Goal: Task Accomplishment & Management: Manage account settings

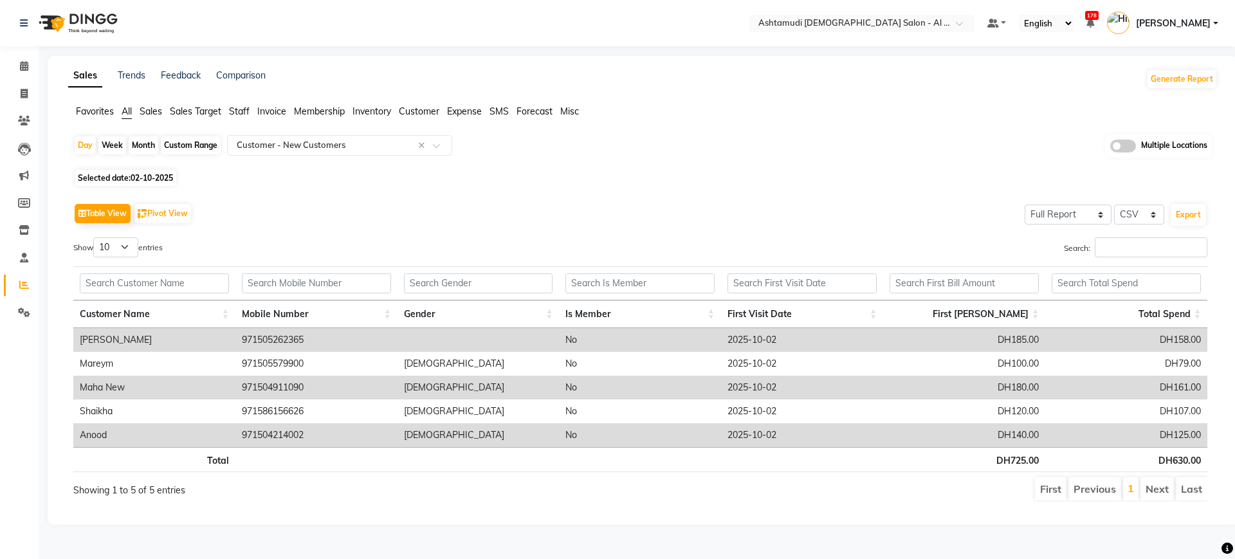
select select "full_report"
select select "csv"
click at [24, 57] on link "Calendar" at bounding box center [19, 66] width 31 height 21
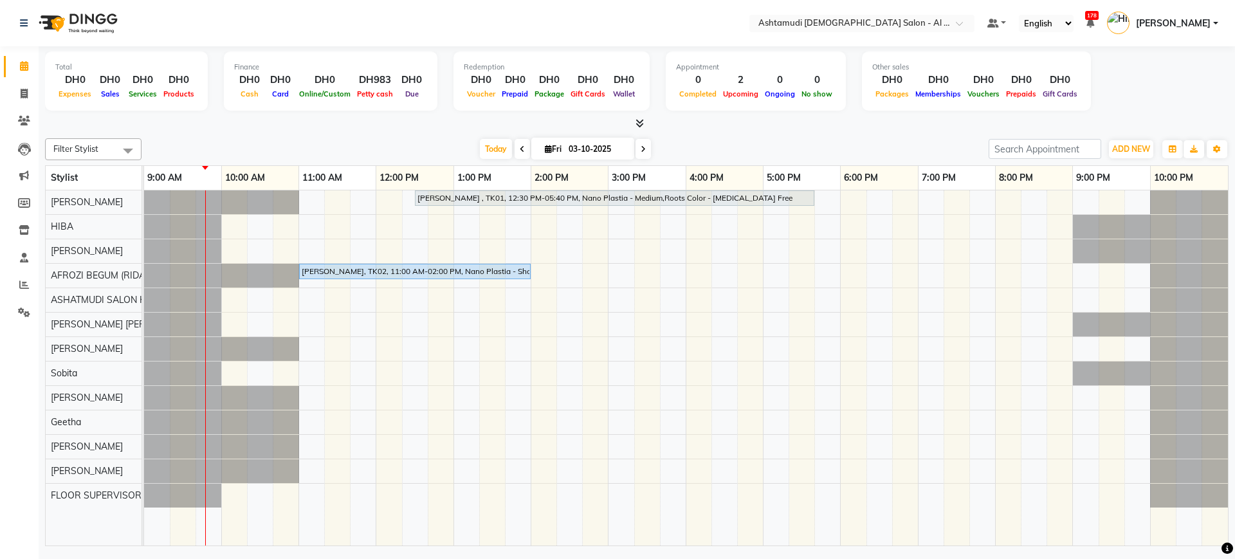
click at [779, 124] on div at bounding box center [636, 124] width 1183 height 14
click at [808, 24] on input "text" at bounding box center [849, 24] width 186 height 13
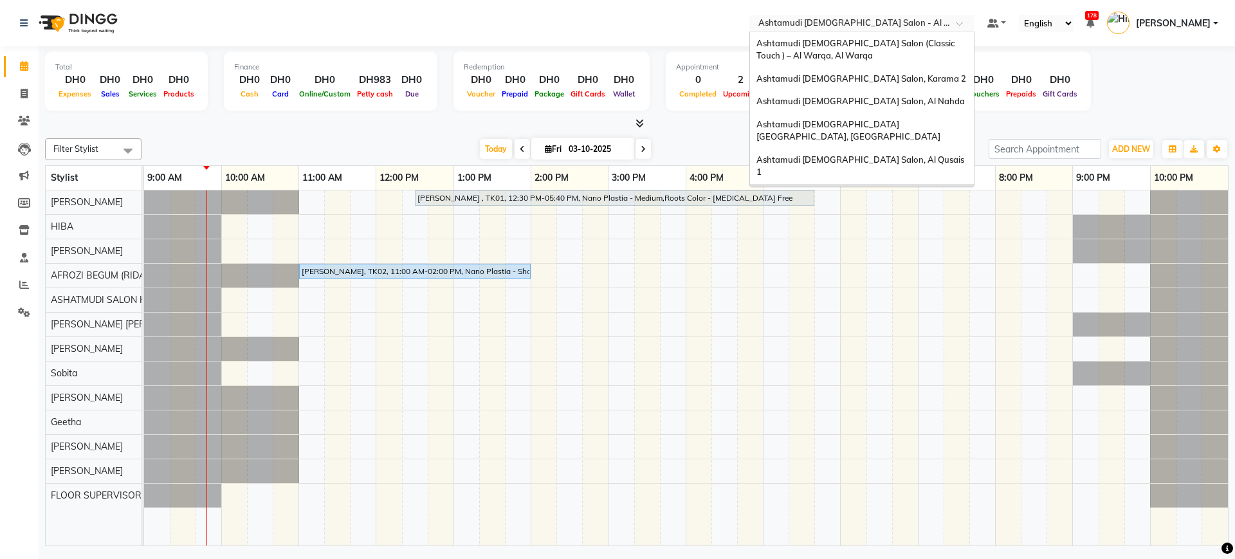
scroll to position [31, 0]
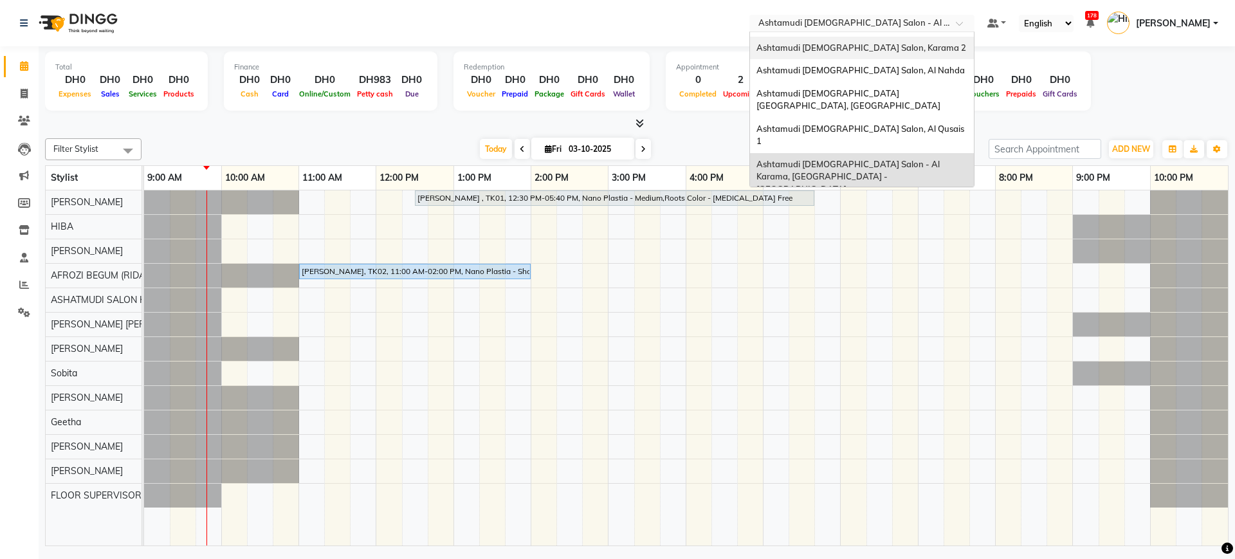
click at [798, 44] on span "Ashtamudi [DEMOGRAPHIC_DATA] Salon, Karama 2" at bounding box center [861, 47] width 210 height 10
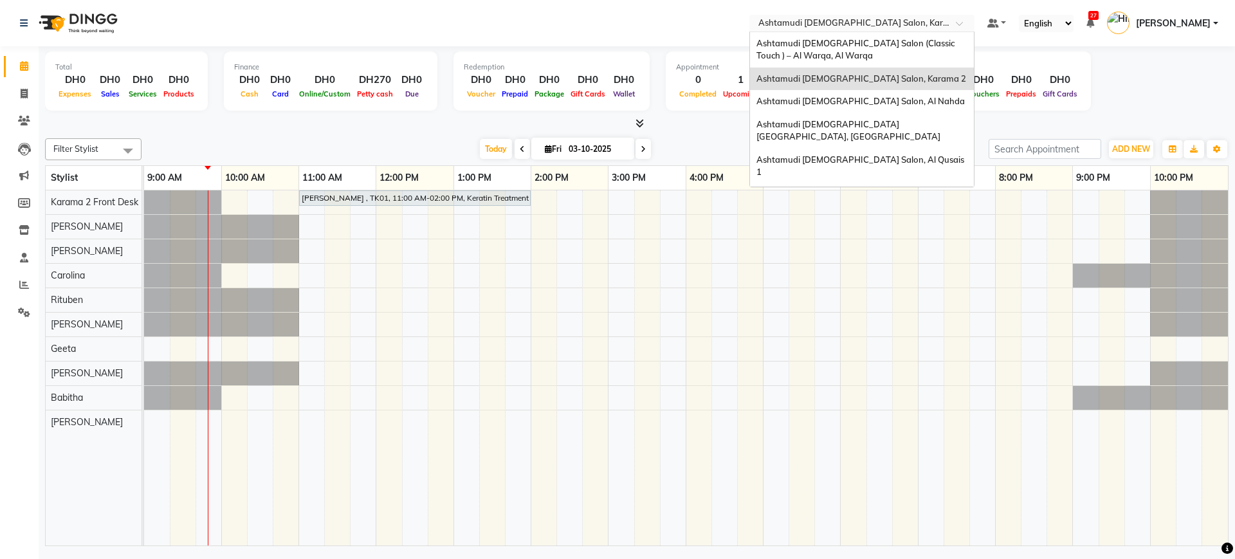
click at [779, 15] on div "Select Location × Ashtamudi Ladies Salon, Karama 2" at bounding box center [861, 23] width 225 height 17
click at [808, 96] on span "Ashtamudi [DEMOGRAPHIC_DATA] Salon, Al Nahda" at bounding box center [860, 101] width 208 height 10
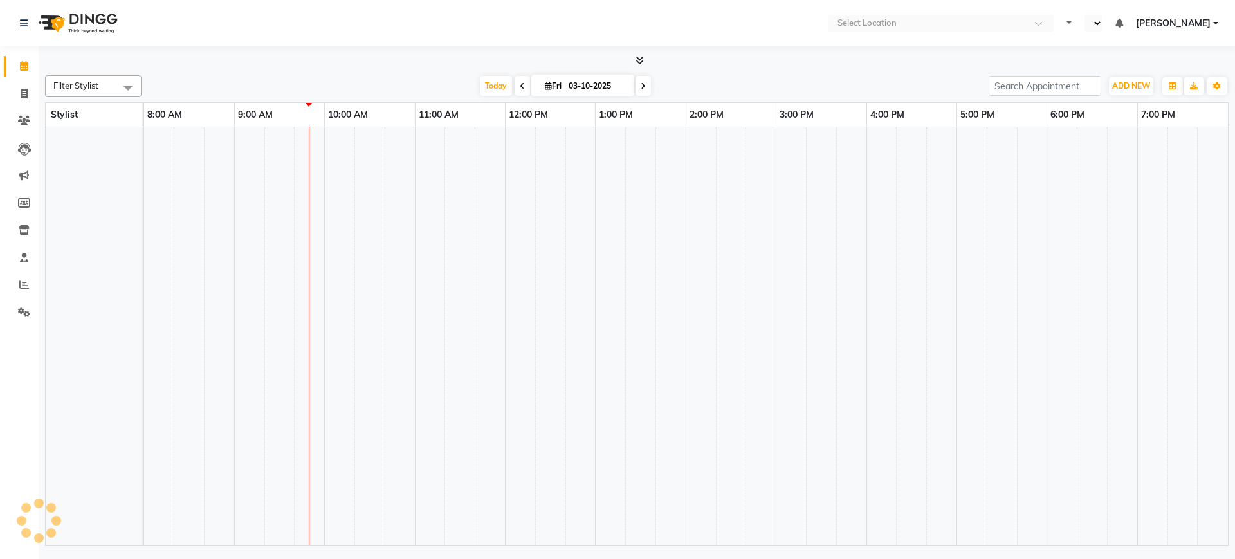
select select "en"
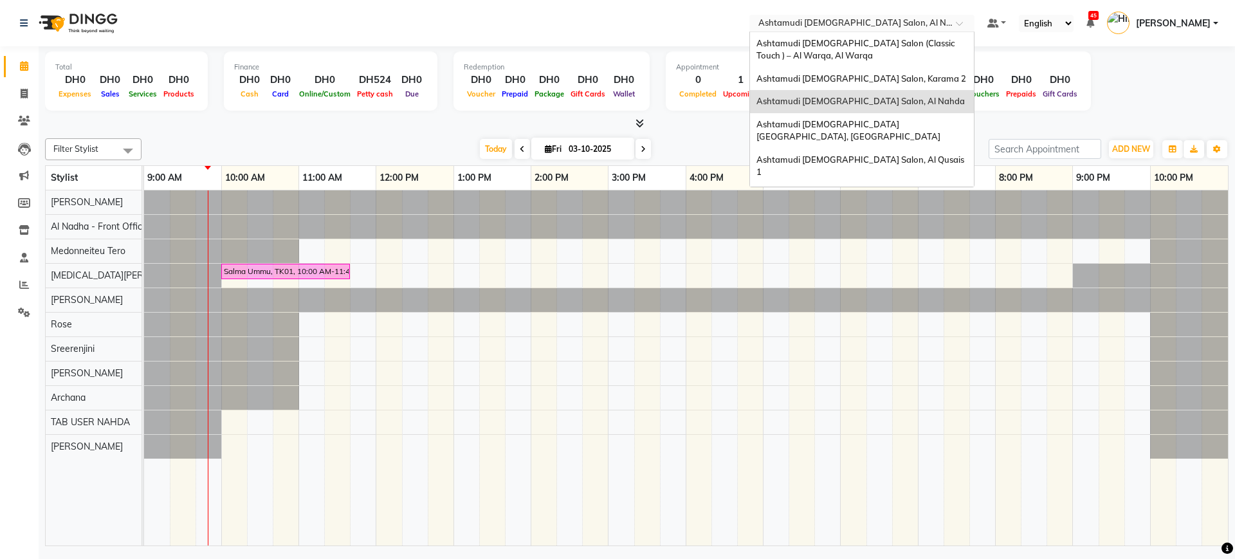
click at [881, 23] on input "text" at bounding box center [849, 24] width 186 height 13
click at [865, 121] on span "Ashtamudi [DEMOGRAPHIC_DATA] [GEOGRAPHIC_DATA], [GEOGRAPHIC_DATA]" at bounding box center [848, 130] width 184 height 23
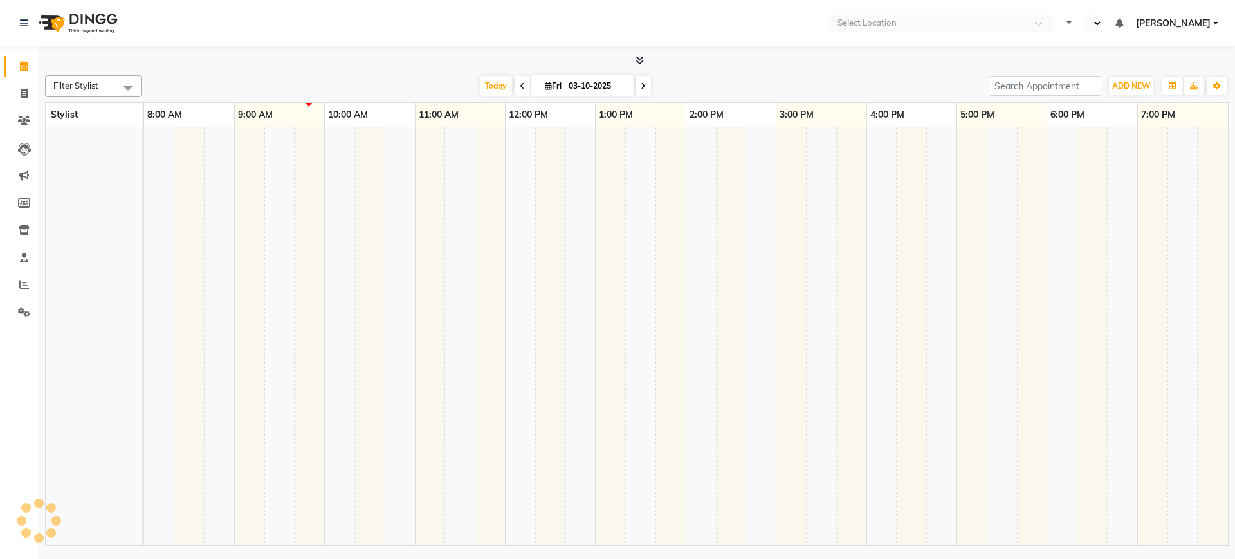
select select "en"
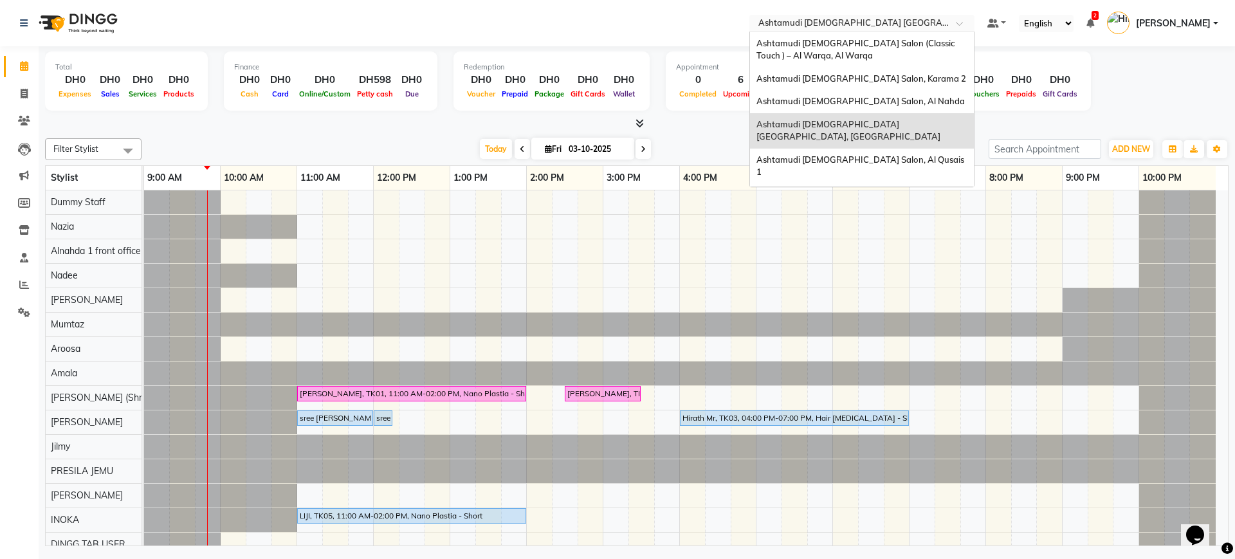
click at [854, 26] on input "text" at bounding box center [849, 24] width 186 height 13
click at [862, 154] on span "Ashtamudi [DEMOGRAPHIC_DATA] Salon, Al Qusais 1" at bounding box center [861, 165] width 210 height 23
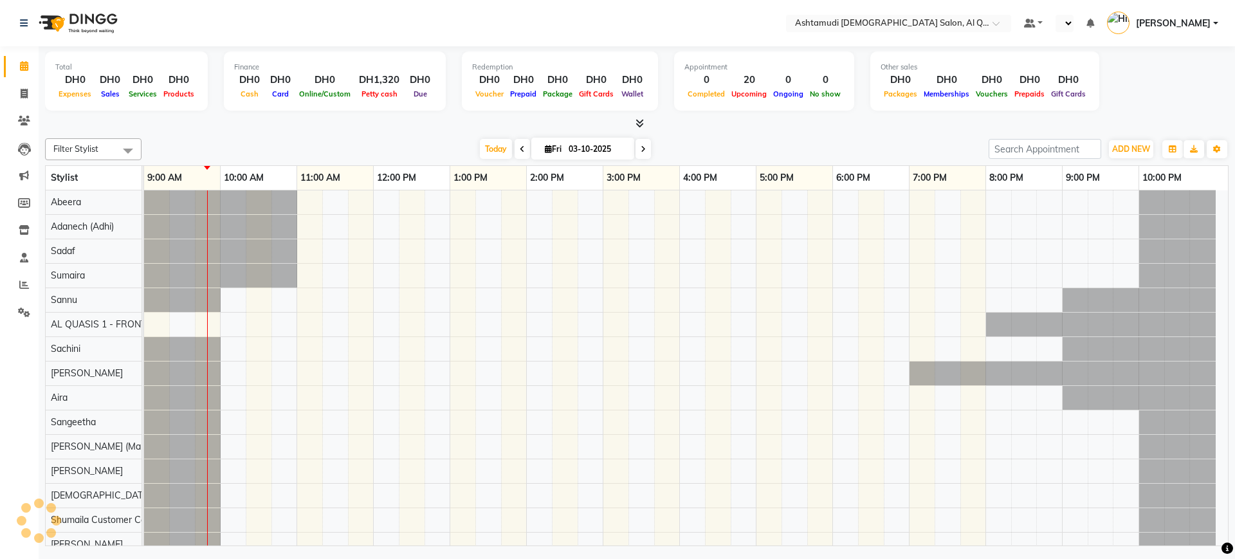
select select "en"
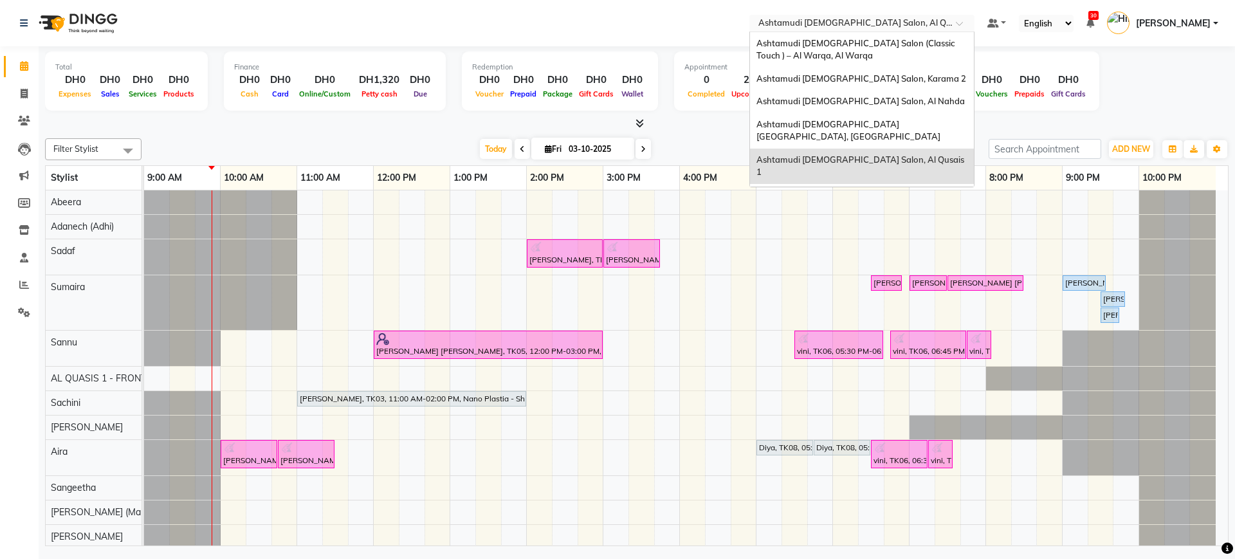
click at [817, 24] on input "text" at bounding box center [849, 24] width 186 height 13
click at [835, 190] on span "Ashtamudi [DEMOGRAPHIC_DATA] Salon - Al Karama, [GEOGRAPHIC_DATA] -[GEOGRAPHIC_…" at bounding box center [848, 207] width 185 height 35
